Goal: Check status: Check status

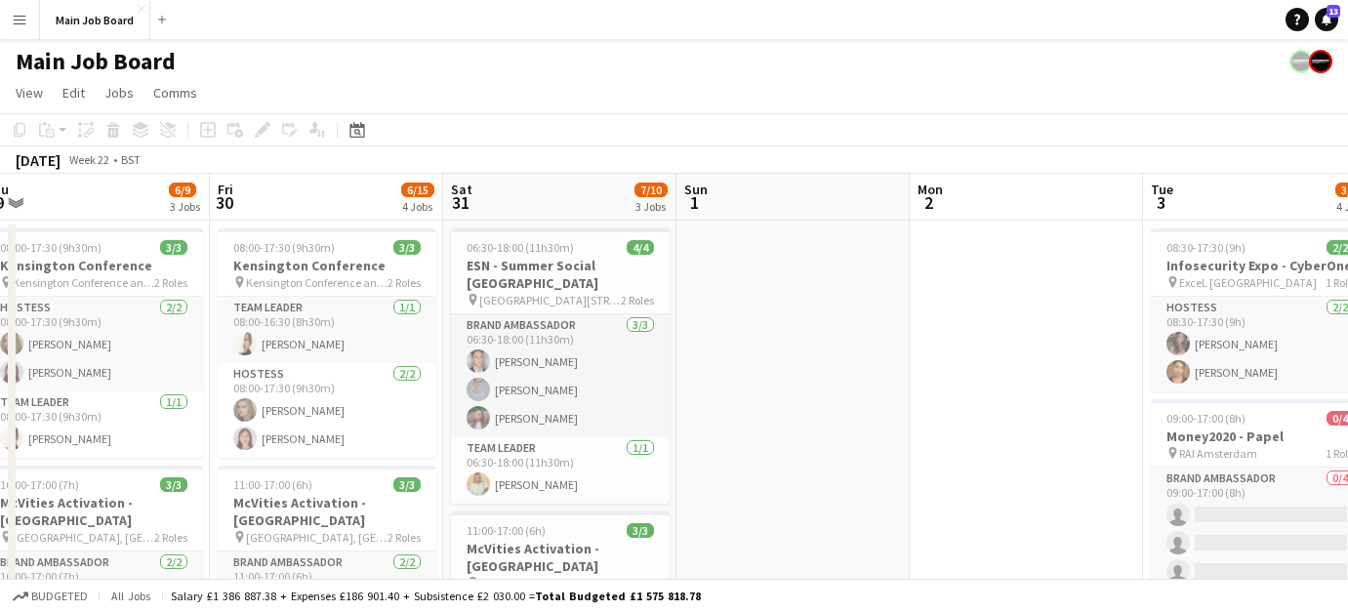
scroll to position [0, 467]
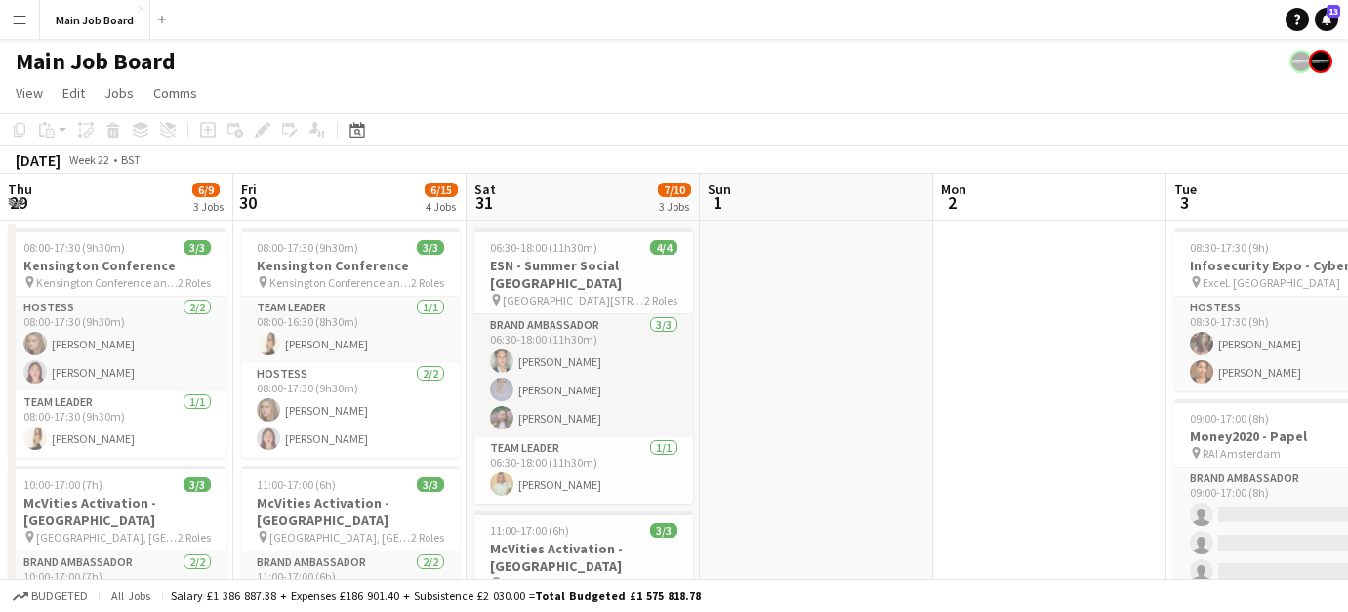
click at [355, 108] on app-page-menu "View Day view expanded Day view collapsed Month view Date picker Jump to [DATE]…" at bounding box center [674, 94] width 1348 height 37
click at [355, 122] on icon "Date picker" at bounding box center [358, 130] width 16 height 16
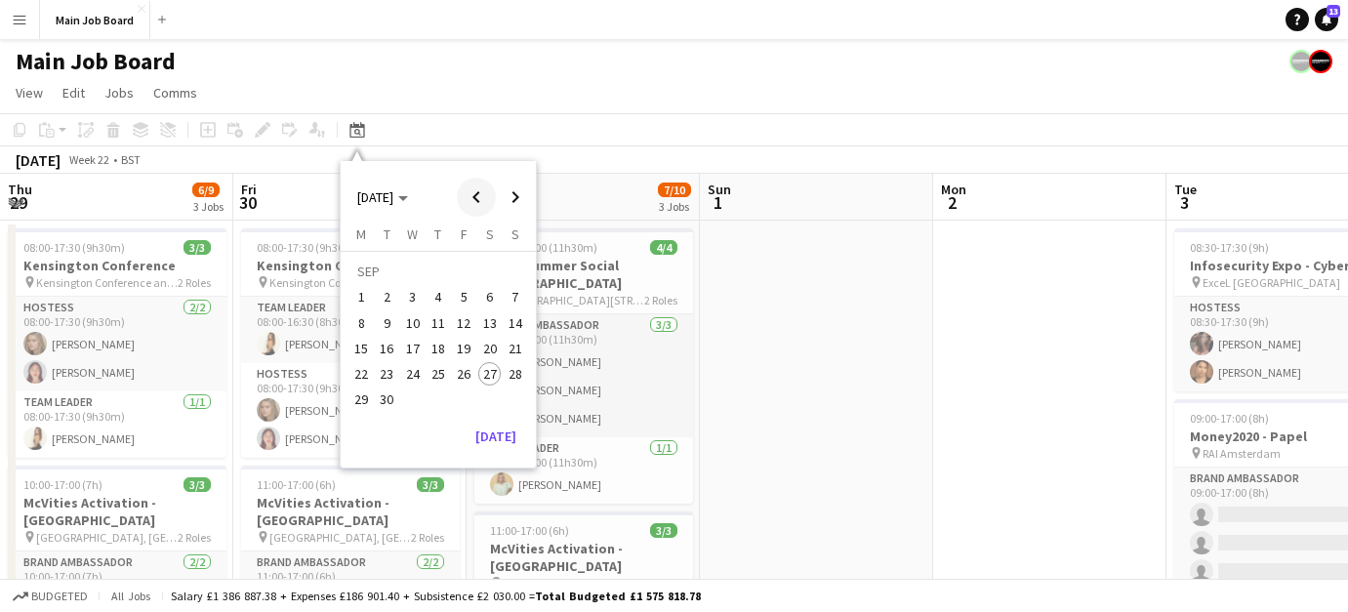
click at [477, 191] on span "Previous month" at bounding box center [476, 197] width 39 height 39
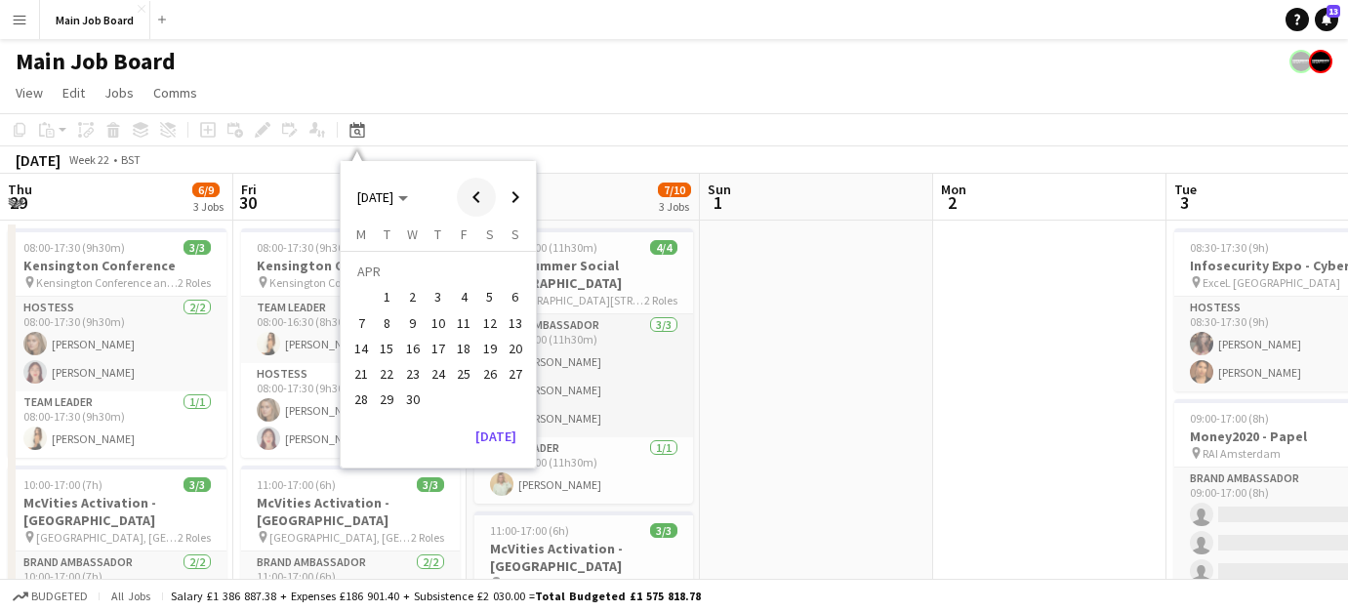
click at [477, 191] on span "Previous month" at bounding box center [476, 197] width 39 height 39
click at [518, 196] on span "Next month" at bounding box center [515, 197] width 39 height 39
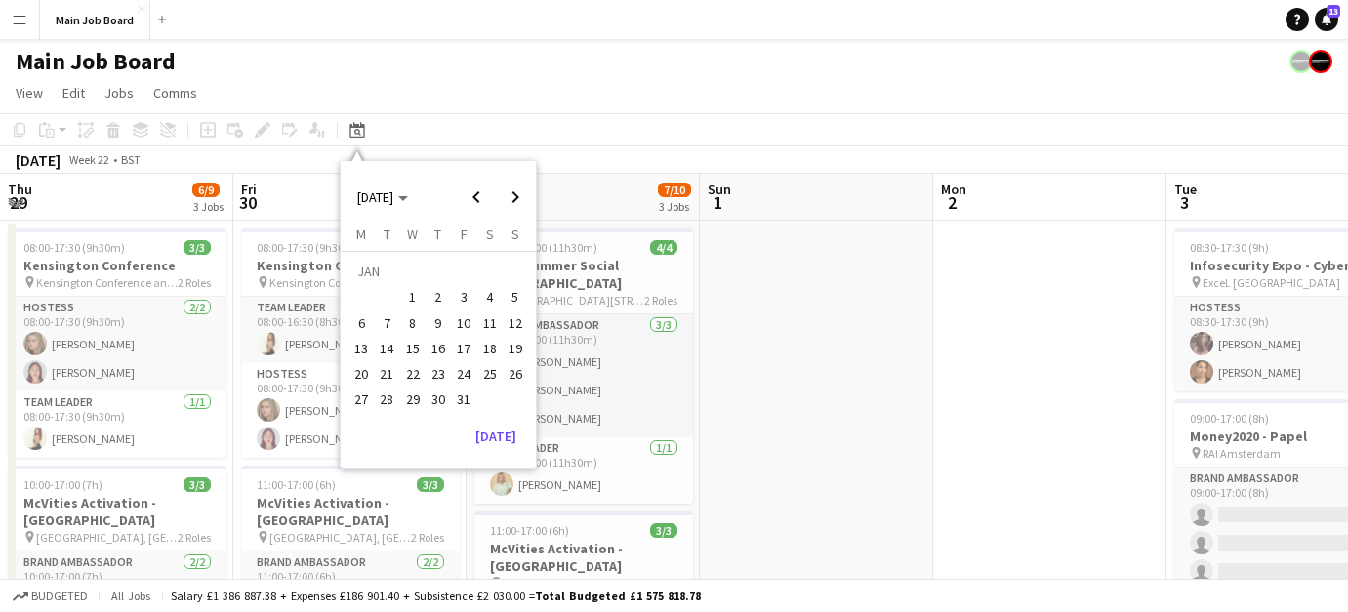
click at [439, 372] on span "23" at bounding box center [438, 373] width 23 height 23
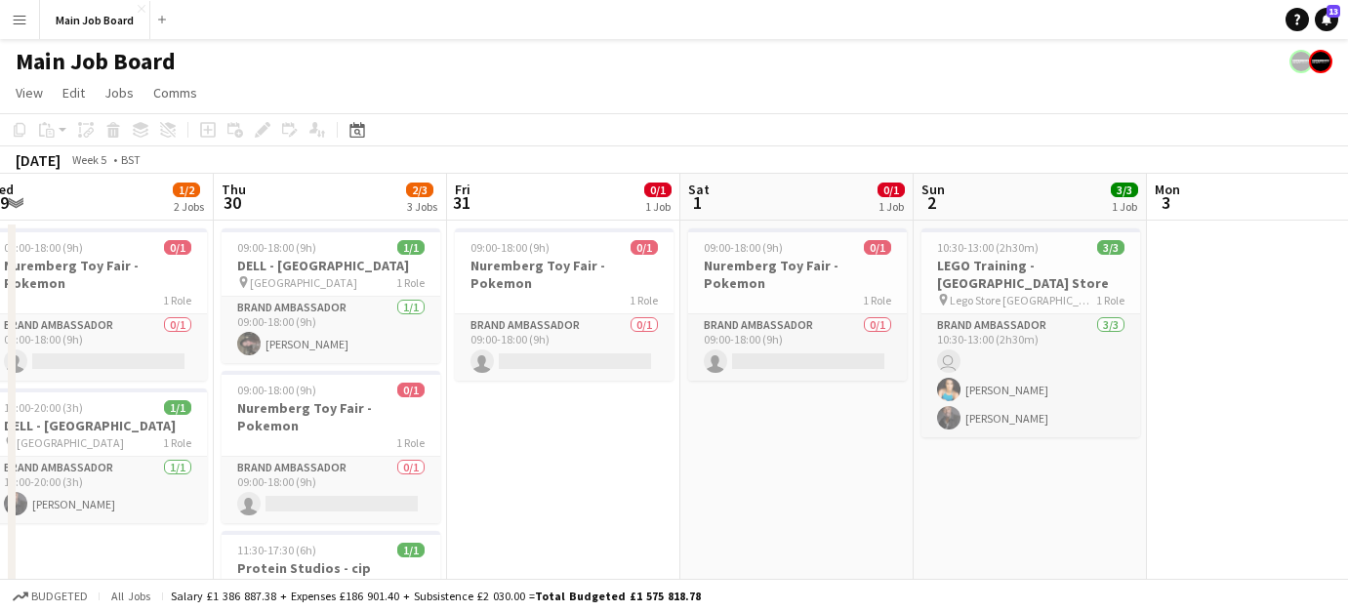
scroll to position [0, 813]
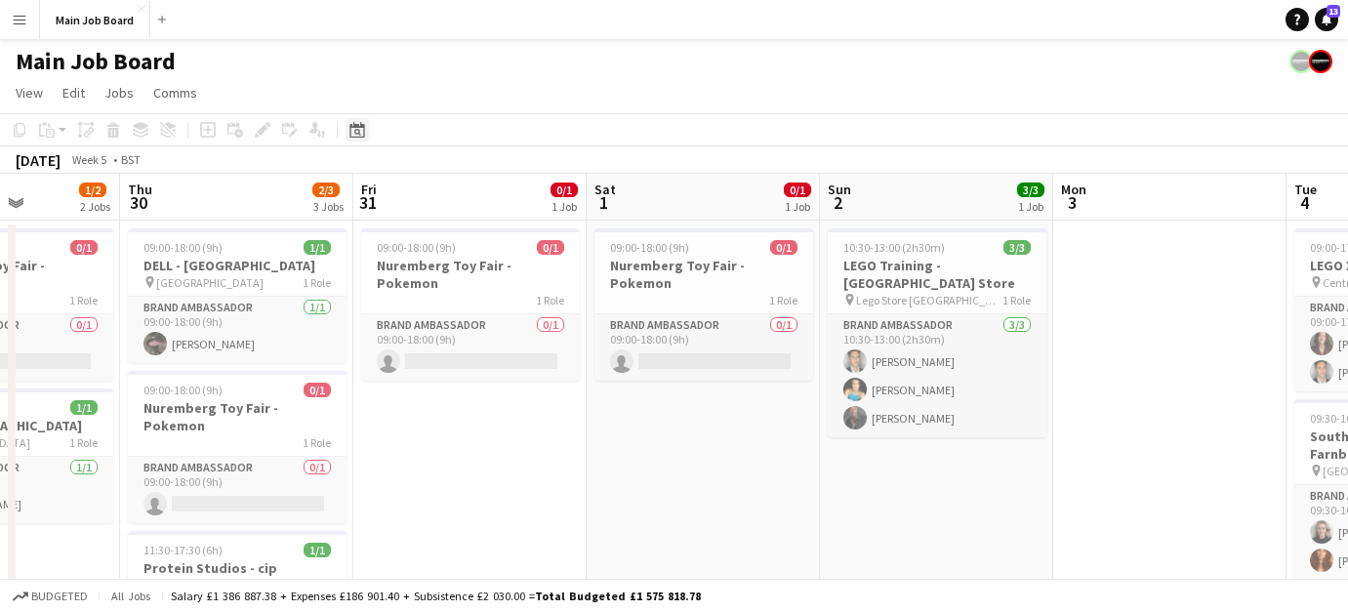
click at [355, 133] on icon at bounding box center [357, 132] width 7 height 7
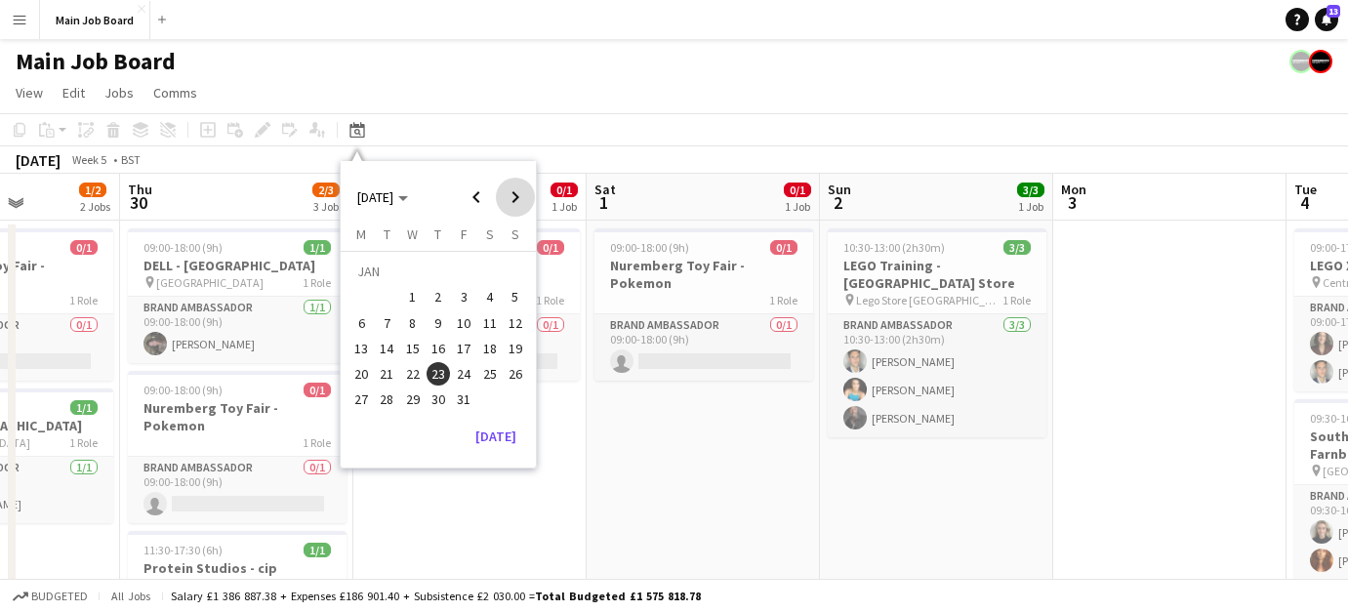
click at [519, 195] on span "Next month" at bounding box center [515, 197] width 39 height 39
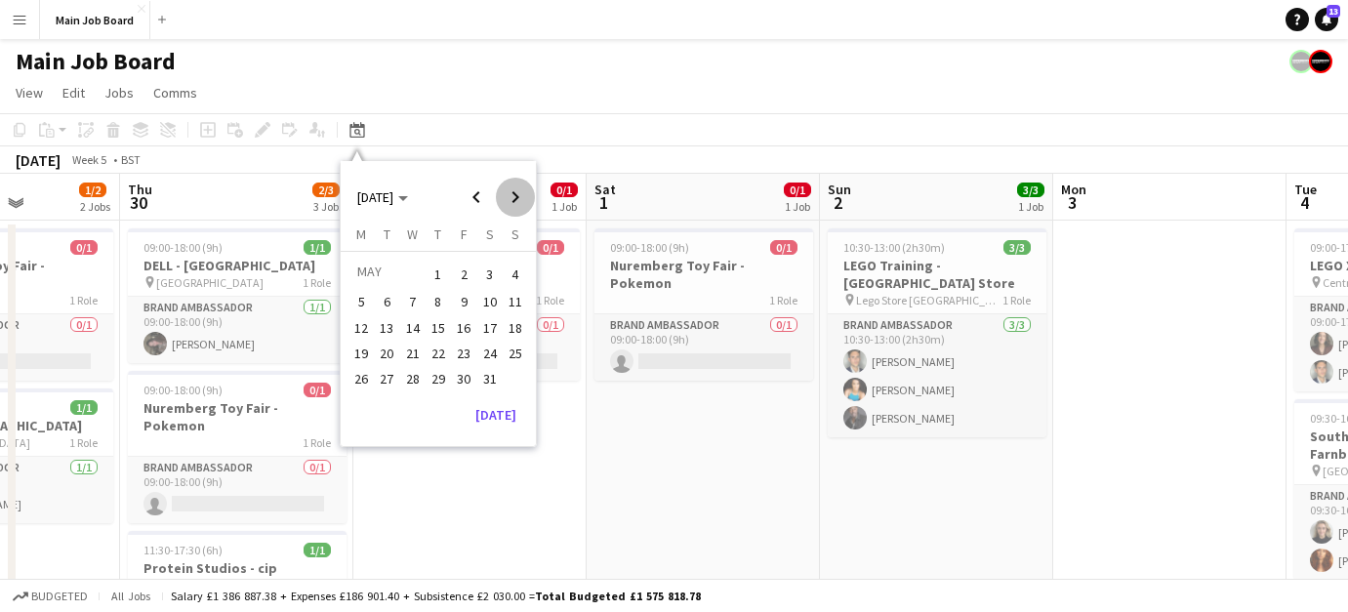
click at [519, 195] on span "Next month" at bounding box center [515, 197] width 39 height 39
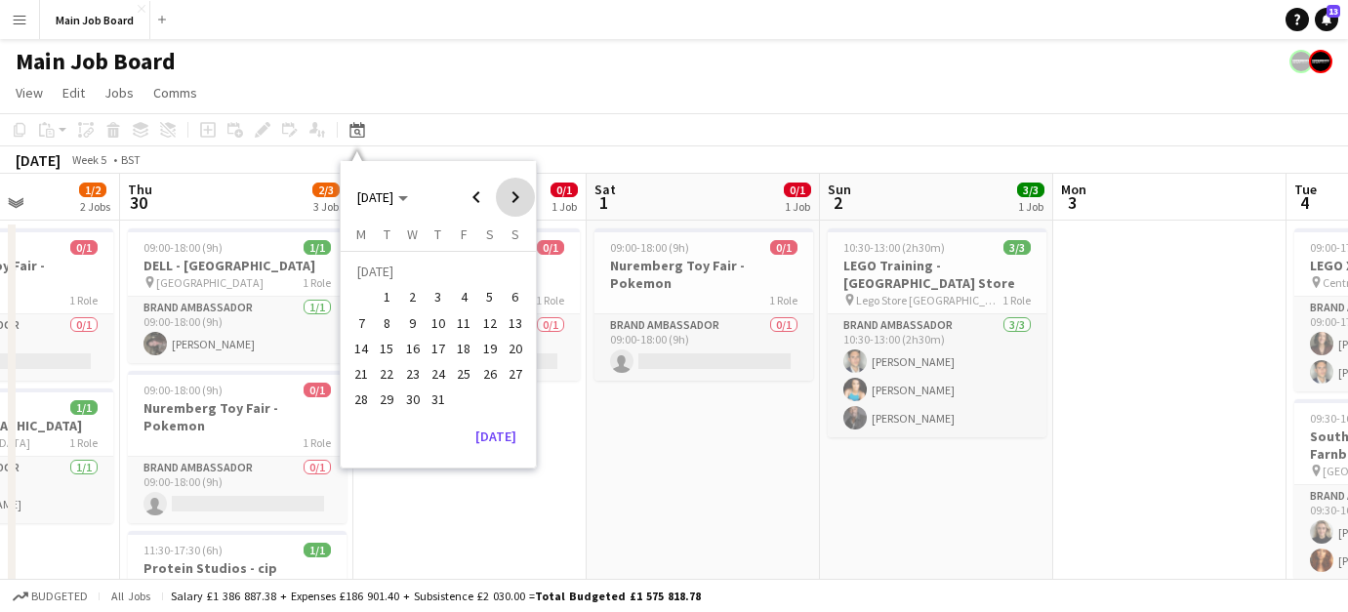
click at [519, 195] on span "Next month" at bounding box center [515, 197] width 39 height 39
click at [380, 355] on span "16" at bounding box center [387, 348] width 23 height 23
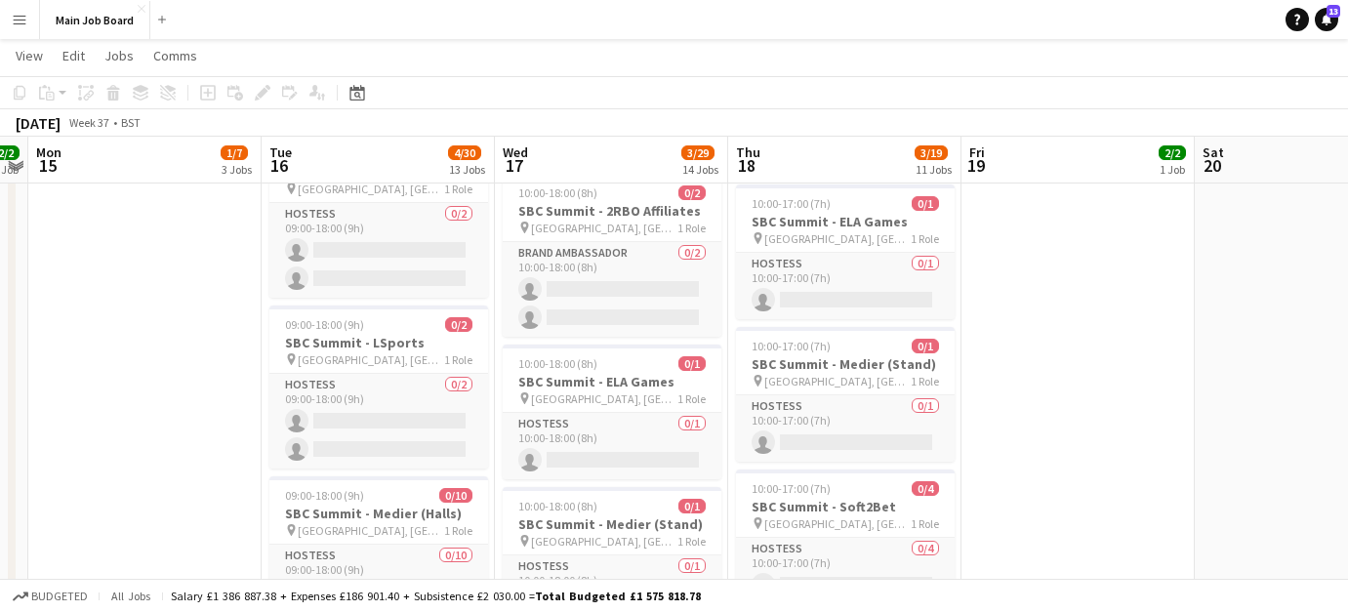
scroll to position [0, 0]
